Goal: Register for event/course

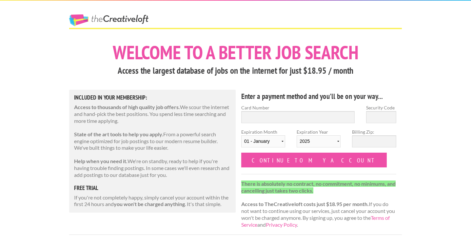
click at [125, 20] on link "The Creative Loft" at bounding box center [108, 20] width 79 height 12
